Goal: Task Accomplishment & Management: Manage account settings

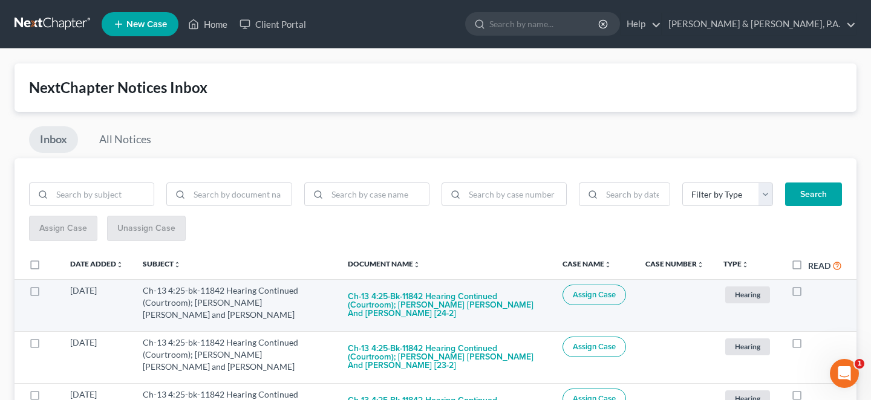
click at [808, 294] on label at bounding box center [808, 294] width 0 height 0
click at [813, 285] on input "checkbox" at bounding box center [817, 289] width 8 height 8
checkbox input "true"
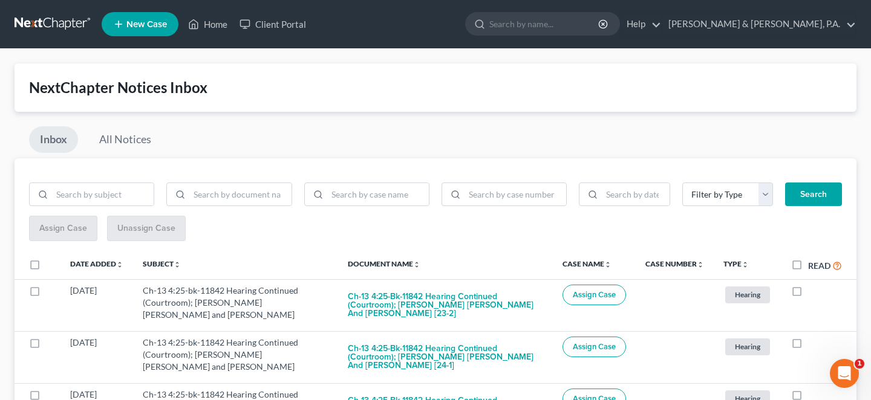
click at [808, 294] on label at bounding box center [808, 294] width 0 height 0
click at [813, 285] on input "checkbox" at bounding box center [817, 289] width 8 height 8
checkbox input "true"
